Goal: Share content

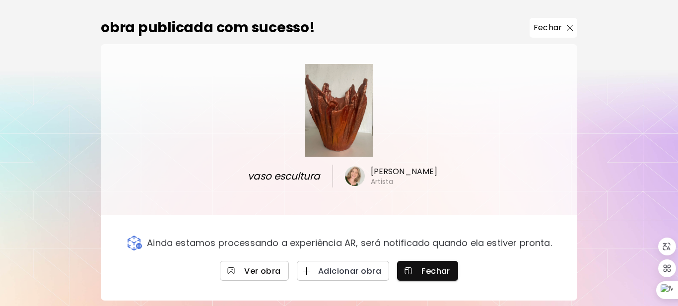
click at [264, 276] on span "Ver obra" at bounding box center [254, 271] width 53 height 10
